Goal: Task Accomplishment & Management: Manage account settings

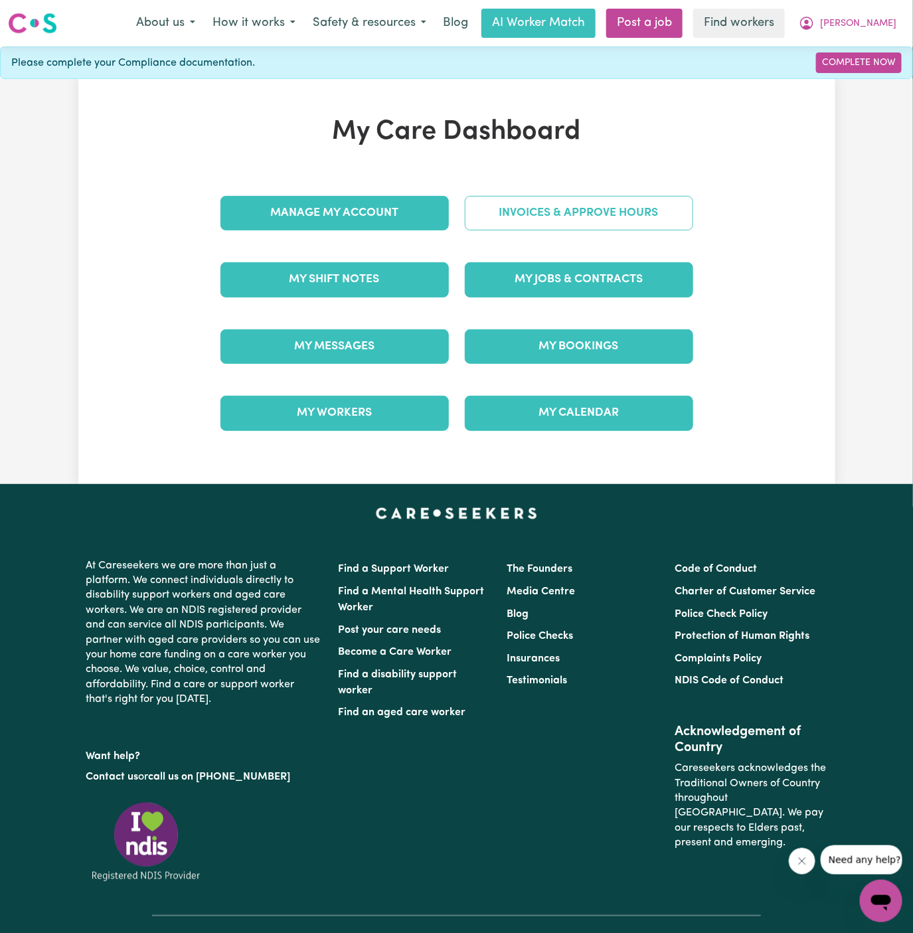
click at [636, 213] on link "Invoices & Approve Hours" at bounding box center [579, 213] width 229 height 35
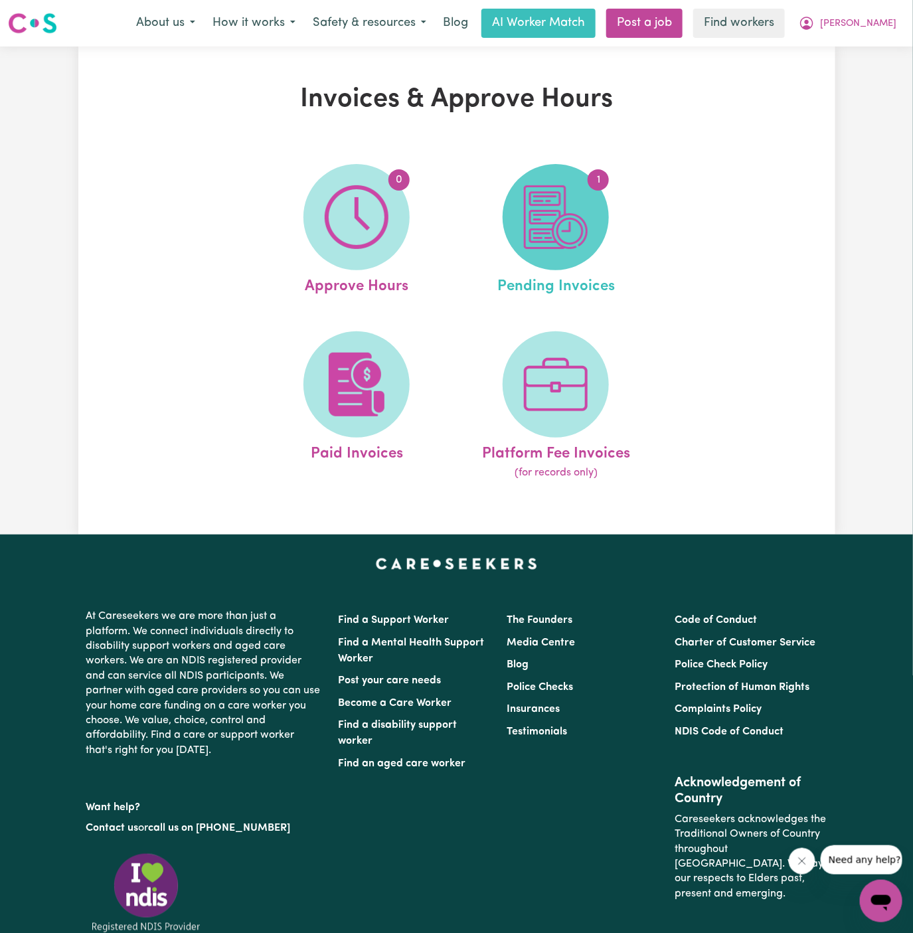
click at [563, 209] on img at bounding box center [556, 217] width 64 height 64
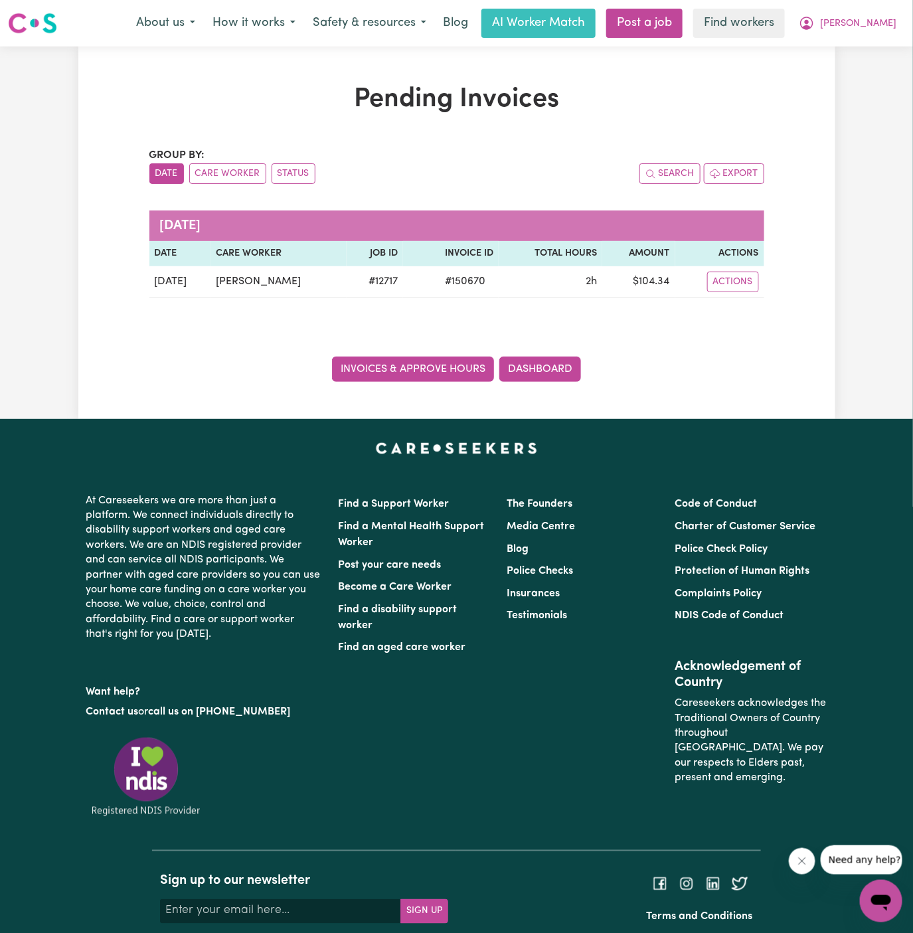
click at [396, 373] on link "Invoices & Approve Hours" at bounding box center [413, 369] width 162 height 25
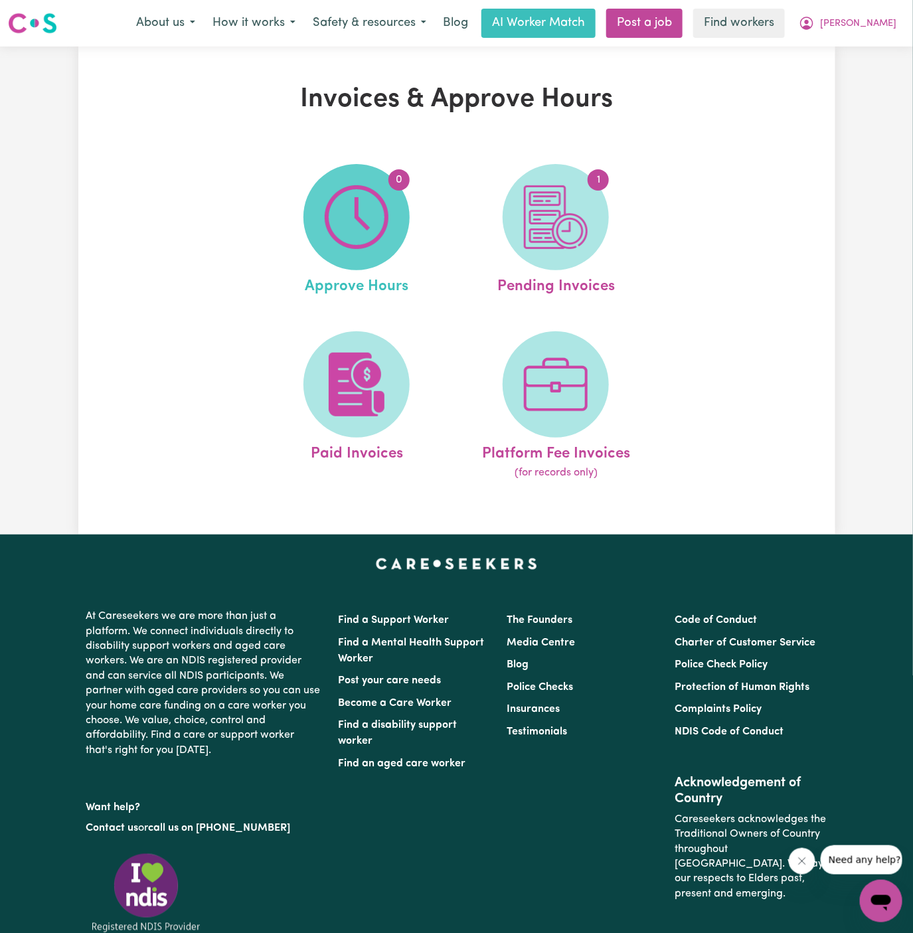
click at [368, 241] on img at bounding box center [357, 217] width 64 height 64
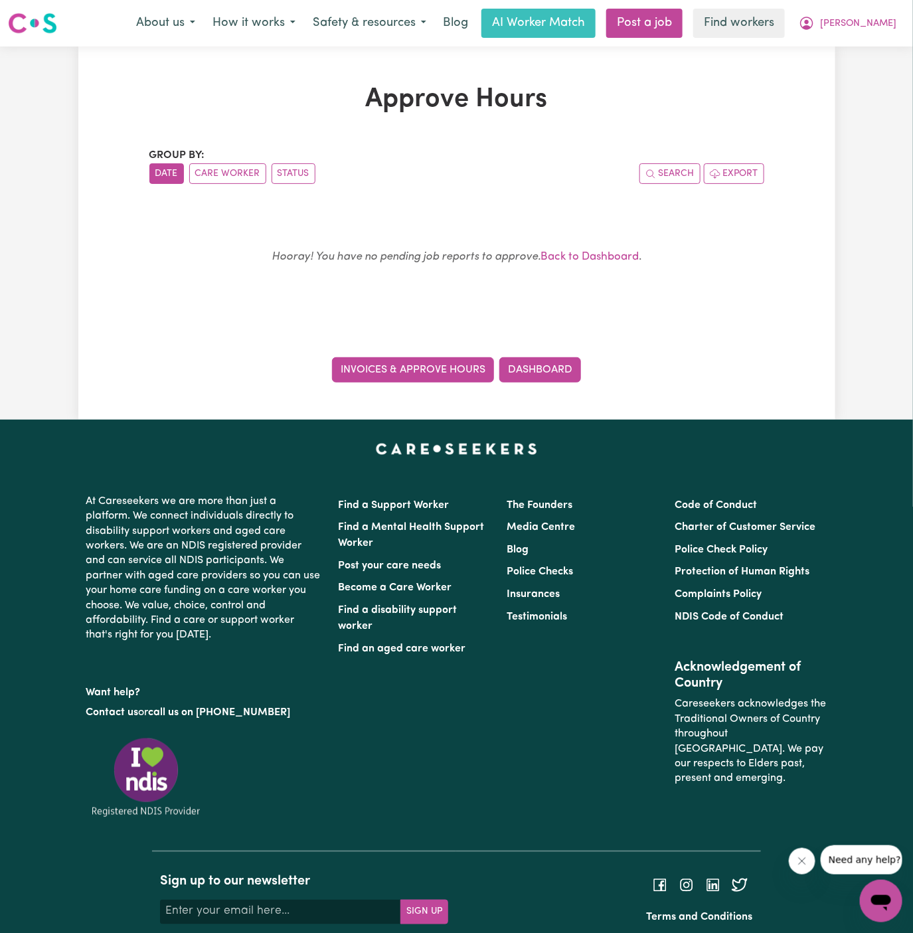
click at [448, 361] on link "Invoices & Approve Hours" at bounding box center [413, 369] width 162 height 25
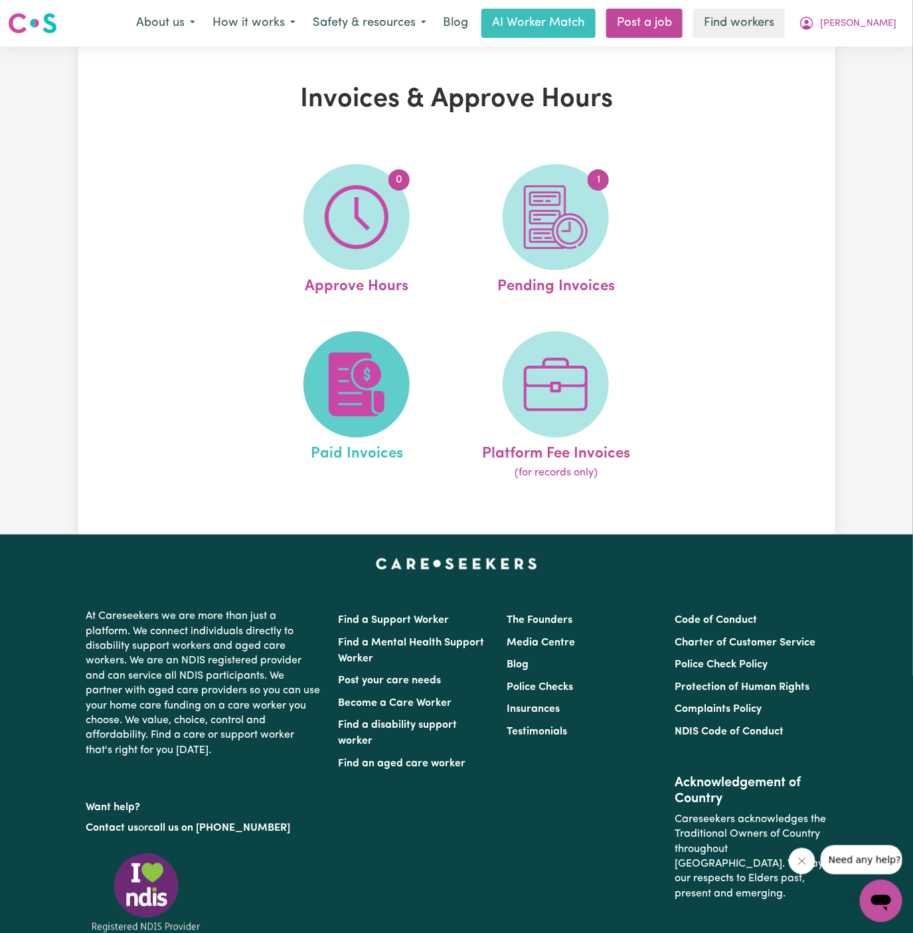
click at [385, 361] on img at bounding box center [357, 385] width 64 height 64
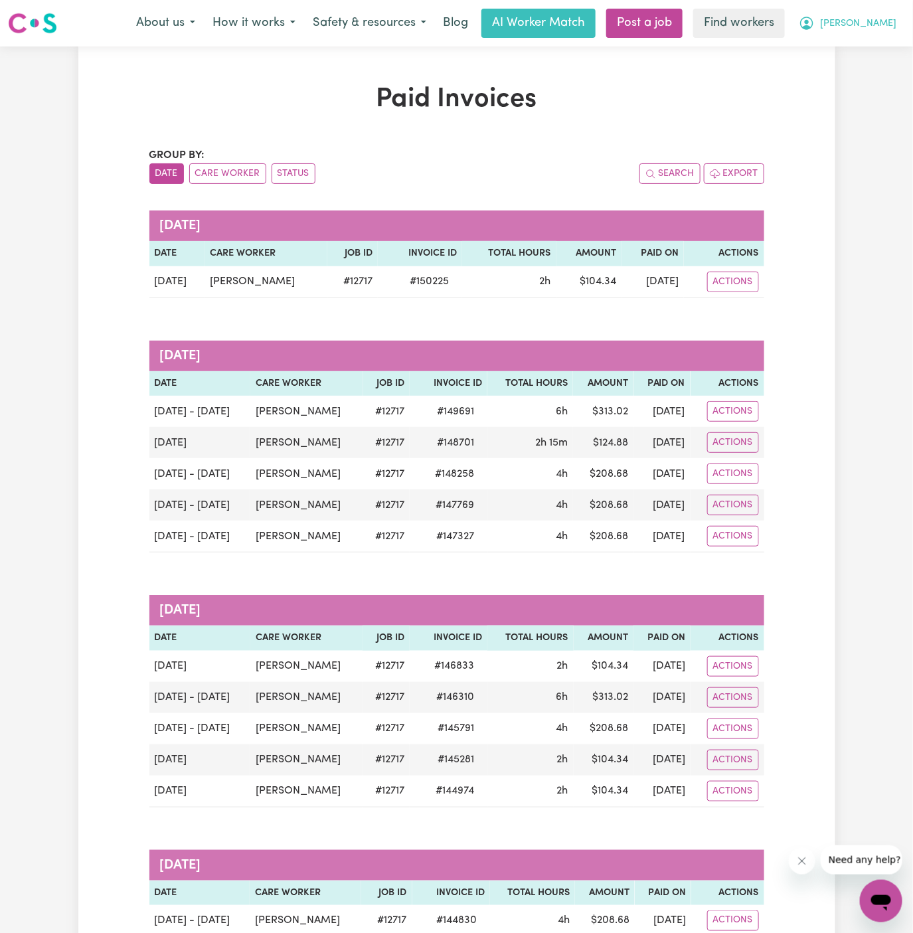
click at [890, 22] on span "[PERSON_NAME]" at bounding box center [858, 24] width 76 height 15
click at [882, 56] on link "My Dashboard" at bounding box center [852, 51] width 105 height 25
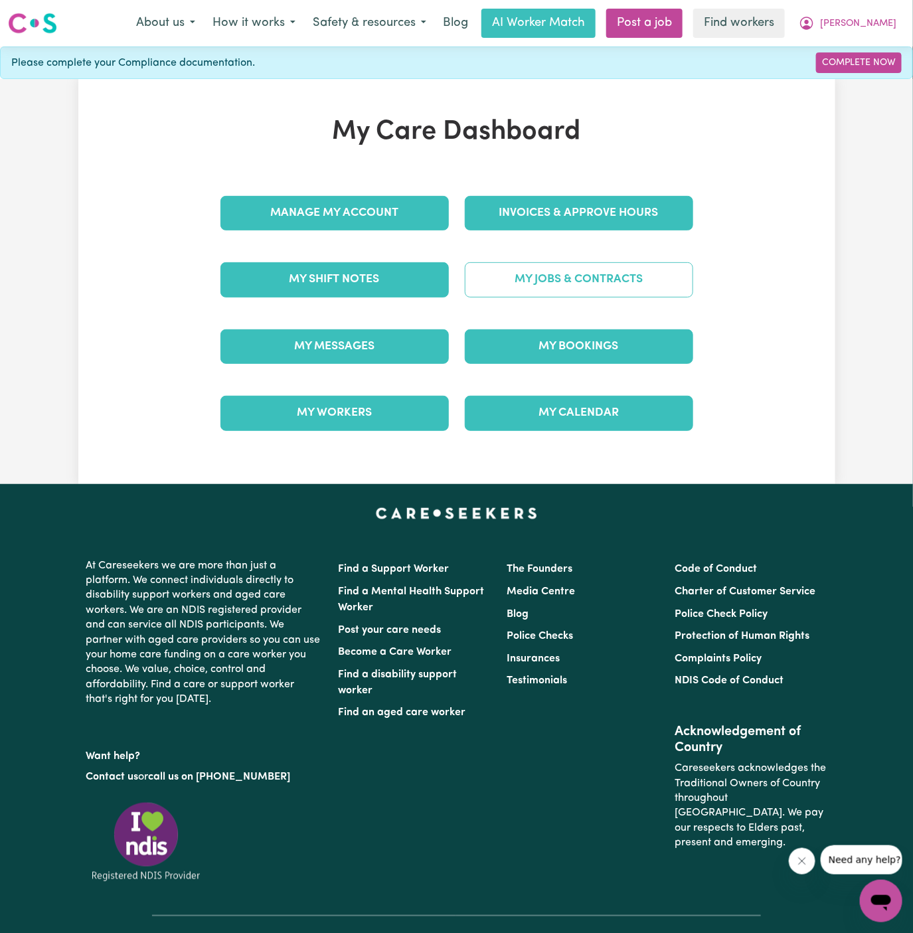
click at [594, 273] on link "My Jobs & Contracts" at bounding box center [579, 279] width 229 height 35
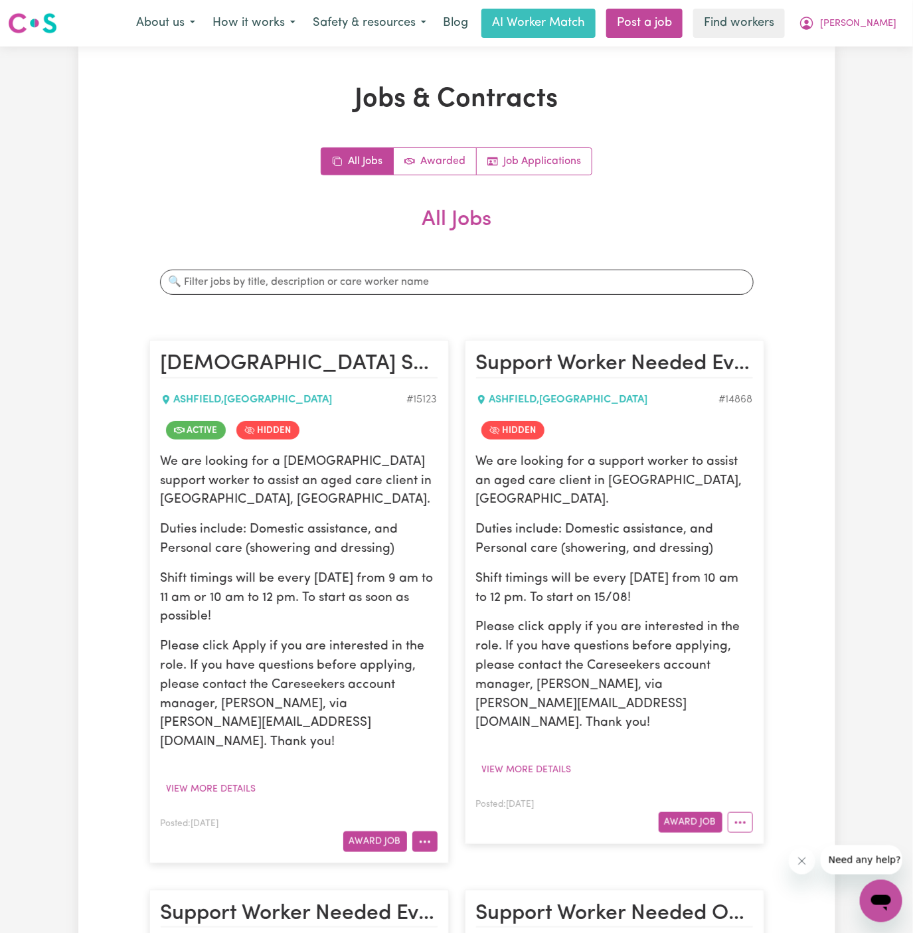
click at [428, 832] on button "More options" at bounding box center [425, 842] width 25 height 21
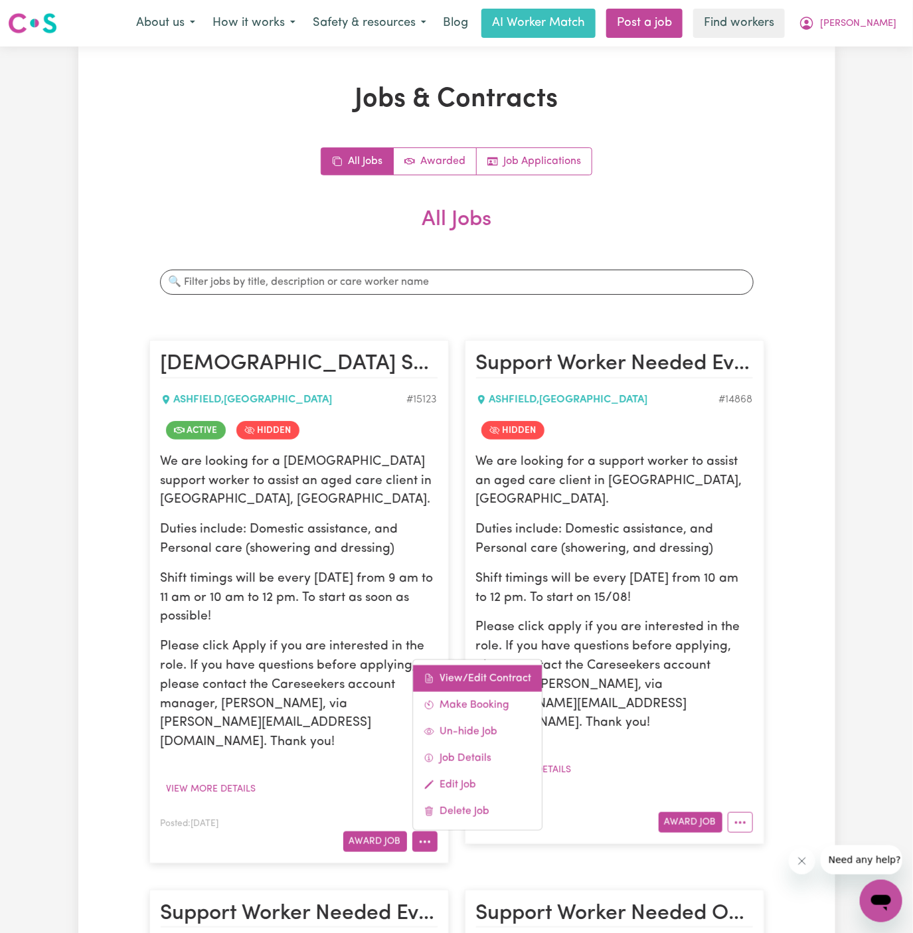
click at [488, 666] on link "View/Edit Contract" at bounding box center [477, 679] width 129 height 27
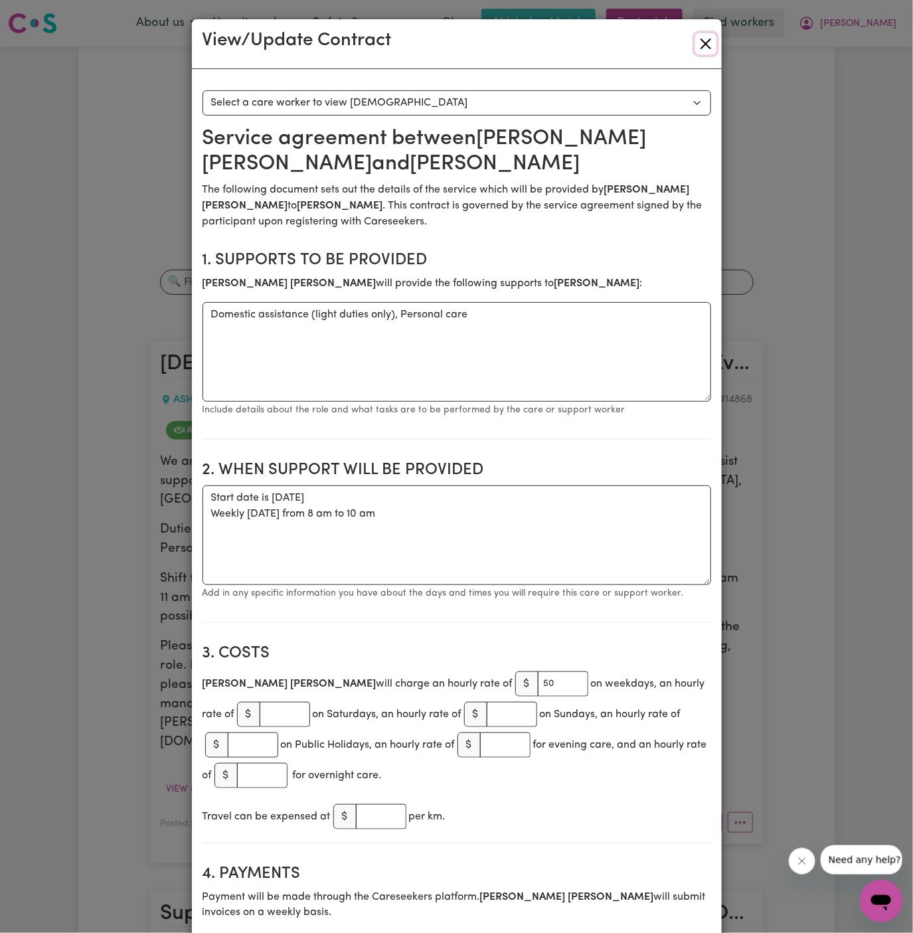
click at [702, 47] on button "Close" at bounding box center [706, 43] width 21 height 21
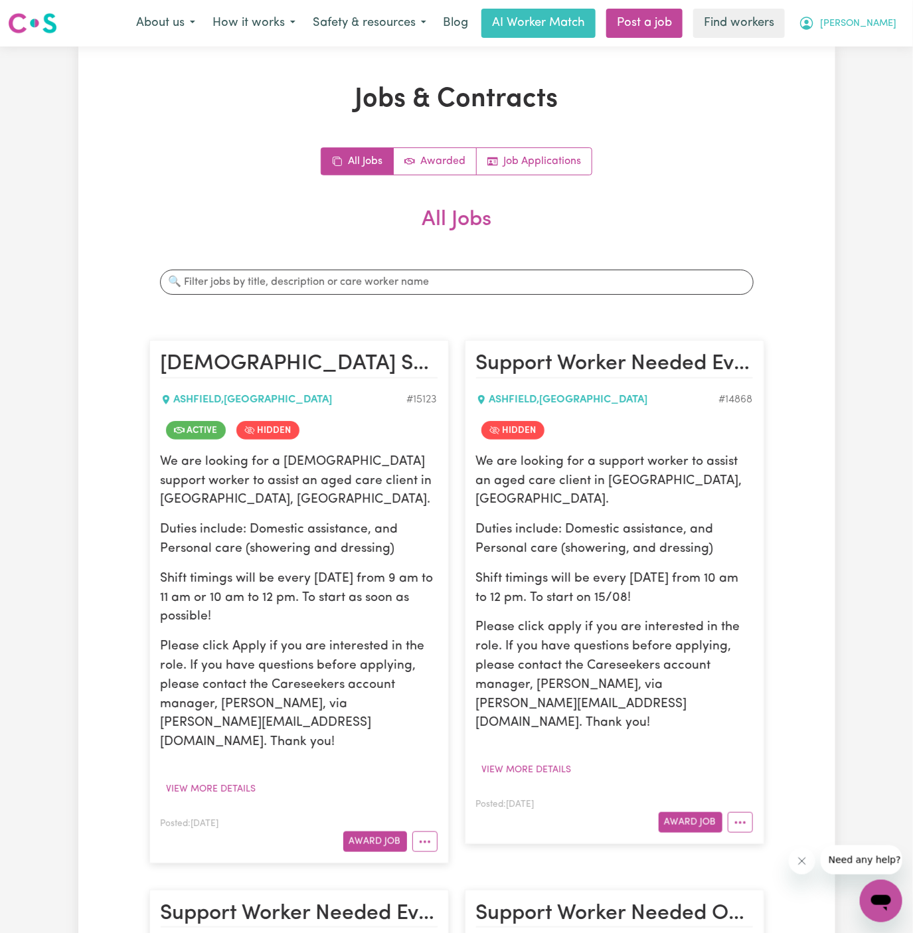
click at [893, 31] on button "[PERSON_NAME]" at bounding box center [848, 23] width 115 height 28
click at [872, 85] on link "Logout" at bounding box center [852, 76] width 105 height 25
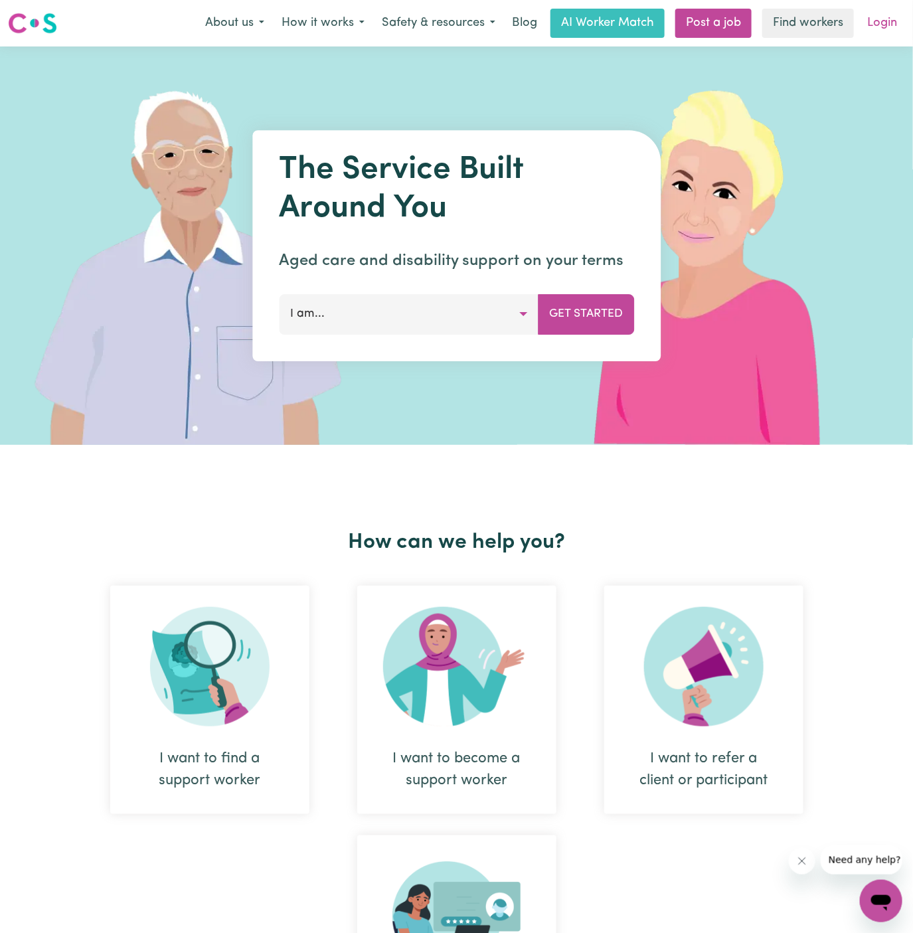
click at [891, 22] on link "Login" at bounding box center [883, 23] width 46 height 29
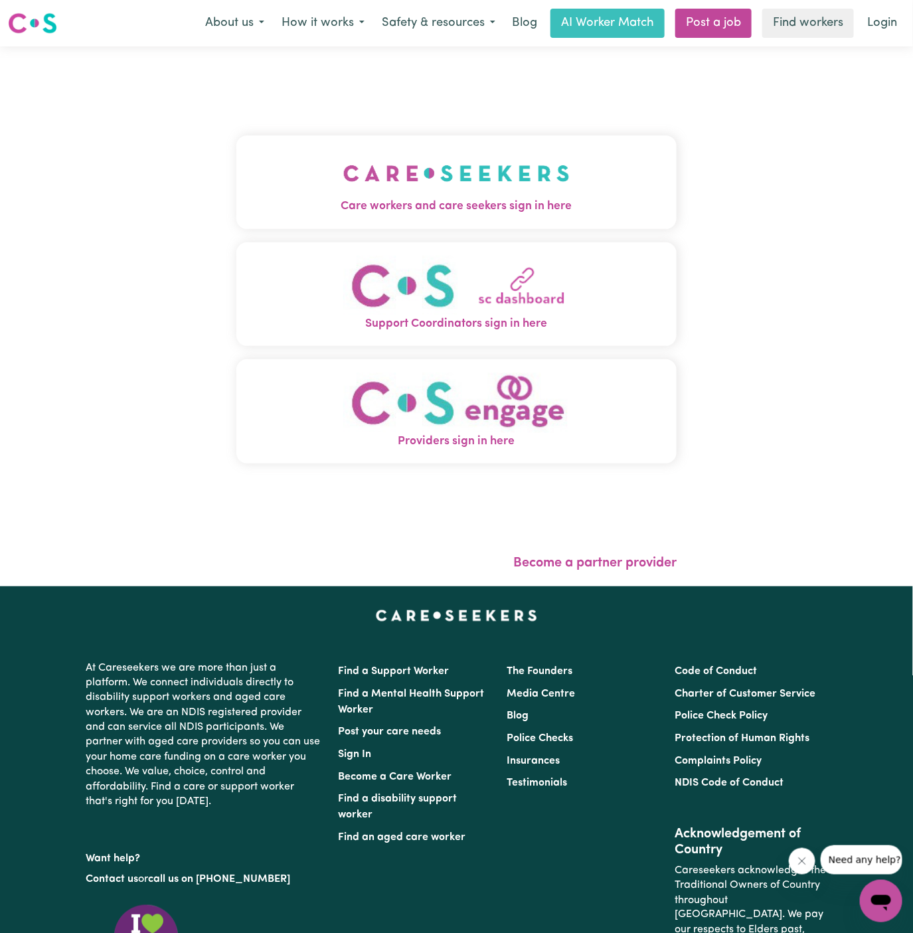
click at [422, 161] on img "Care workers and care seekers sign in here" at bounding box center [456, 173] width 227 height 49
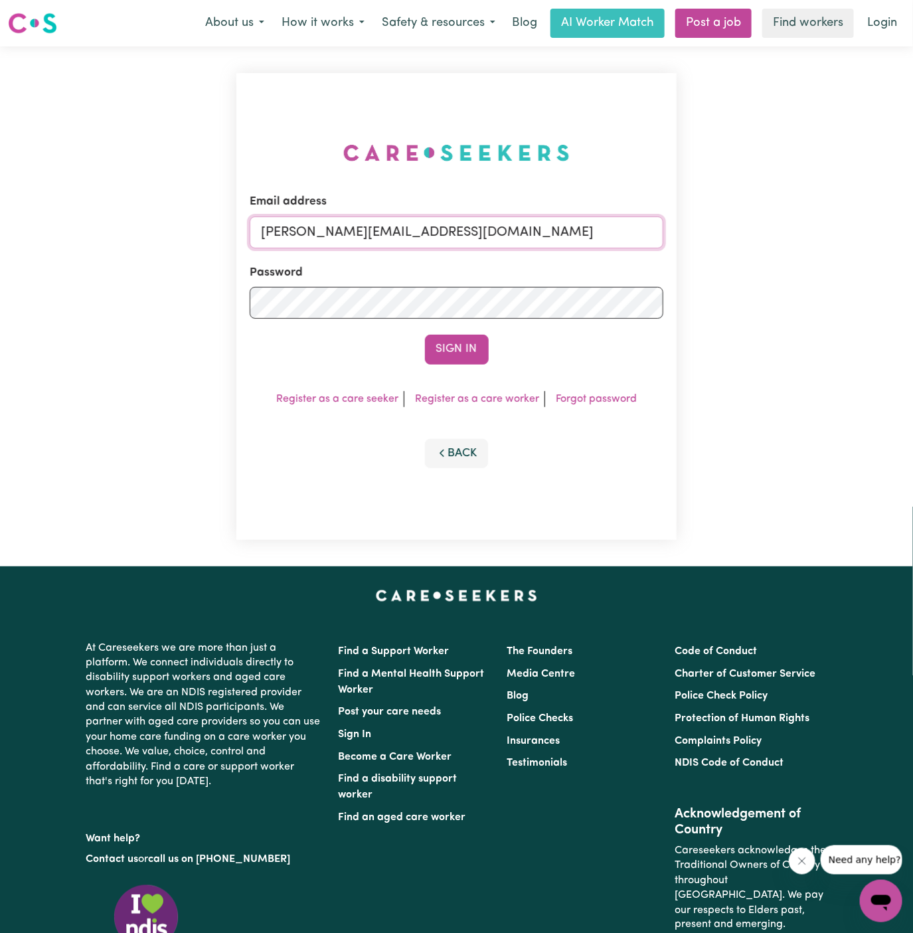
click at [590, 236] on input "[PERSON_NAME][EMAIL_ADDRESS][DOMAIN_NAME]" at bounding box center [457, 233] width 415 height 32
drag, startPoint x: 333, startPoint y: 231, endPoint x: 684, endPoint y: 231, distance: 350.8
click at [684, 231] on div "Email address [EMAIL_ADDRESS][DOMAIN_NAME] Password Sign In Register as a care …" at bounding box center [457, 307] width 457 height 520
type input "[EMAIL_ADDRESS][DOMAIN_NAME]"
click at [462, 347] on button "Sign In" at bounding box center [457, 349] width 64 height 29
